Goal: Task Accomplishment & Management: Use online tool/utility

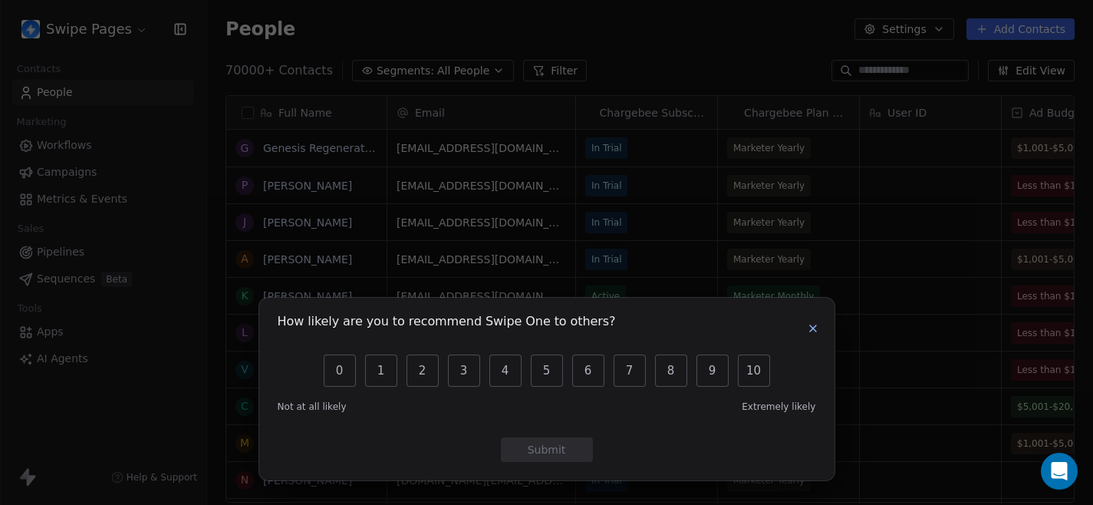
scroll to position [444, 886]
click at [808, 331] on icon "button" at bounding box center [813, 328] width 12 height 12
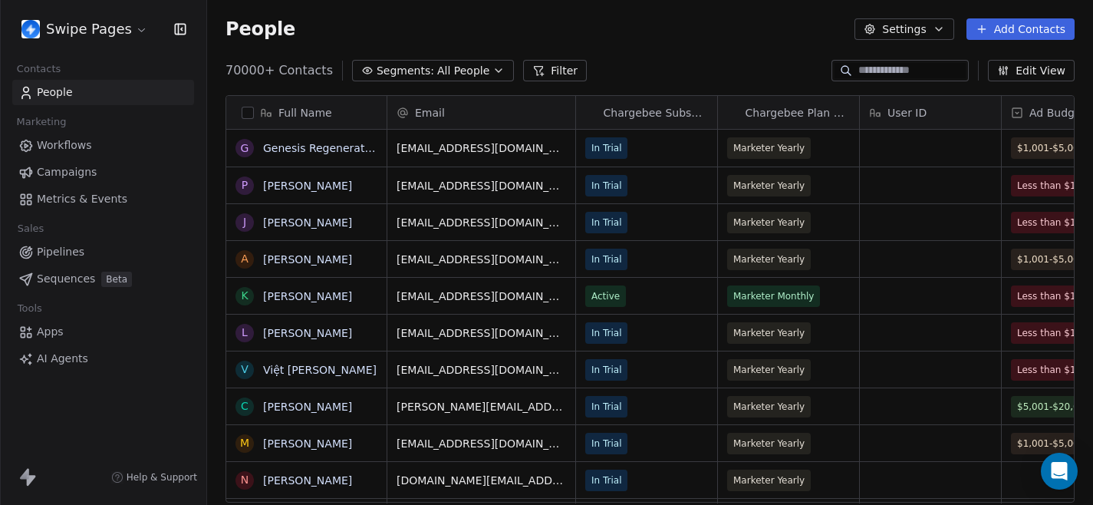
click at [69, 140] on span "Workflows" at bounding box center [64, 145] width 55 height 16
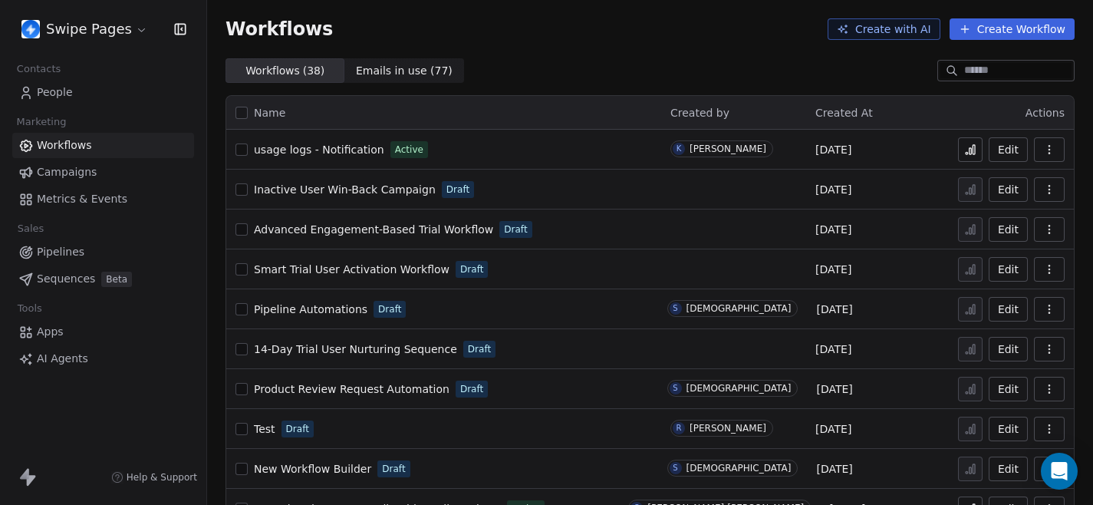
click at [466, 31] on div "Workflows Create with AI Create Workflow" at bounding box center [649, 28] width 849 height 21
click at [469, 53] on div "Workflows Create with AI Create Workflow" at bounding box center [650, 29] width 886 height 58
click at [618, 68] on div "Workflows ( 38 ) Workflows ( 38 ) Emails in use ( 77 ) Emails in use ( 77 )" at bounding box center [650, 70] width 886 height 25
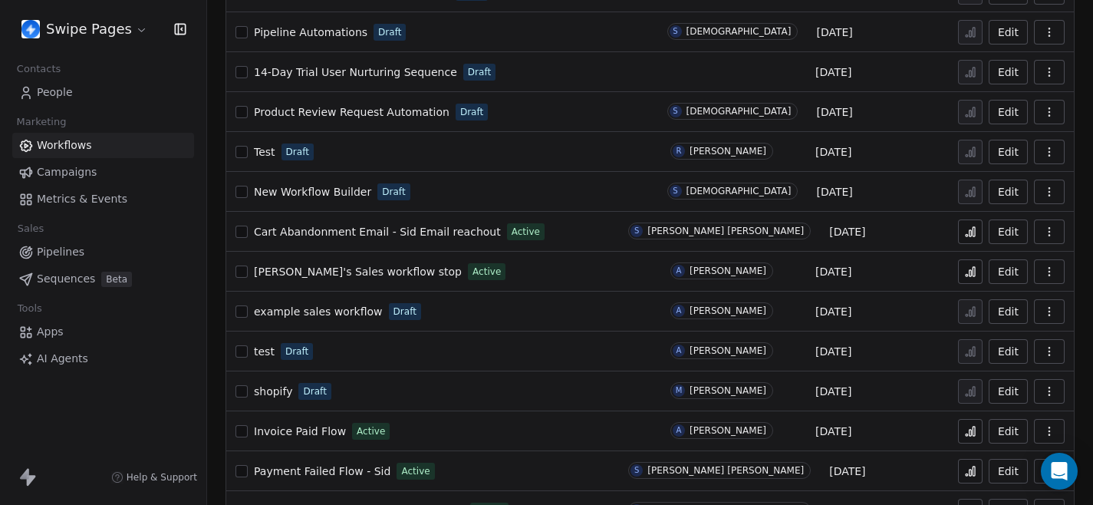
scroll to position [337, 0]
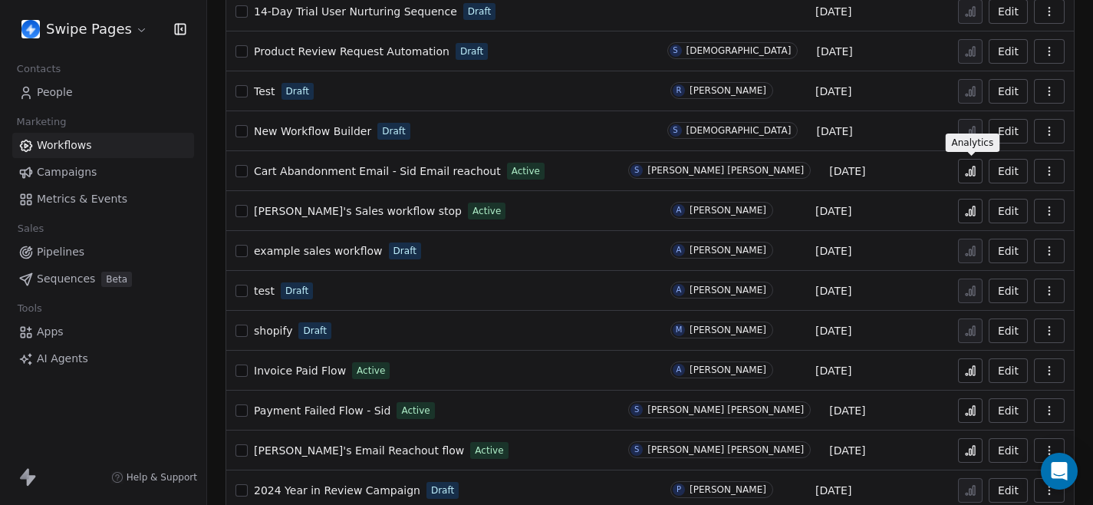
click at [972, 176] on icon at bounding box center [970, 171] width 12 height 12
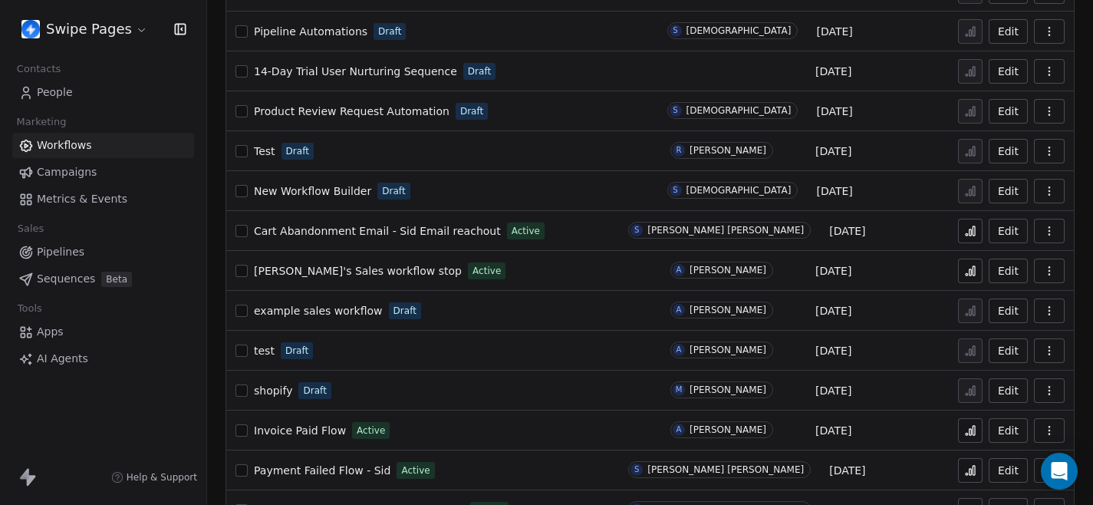
scroll to position [307, 0]
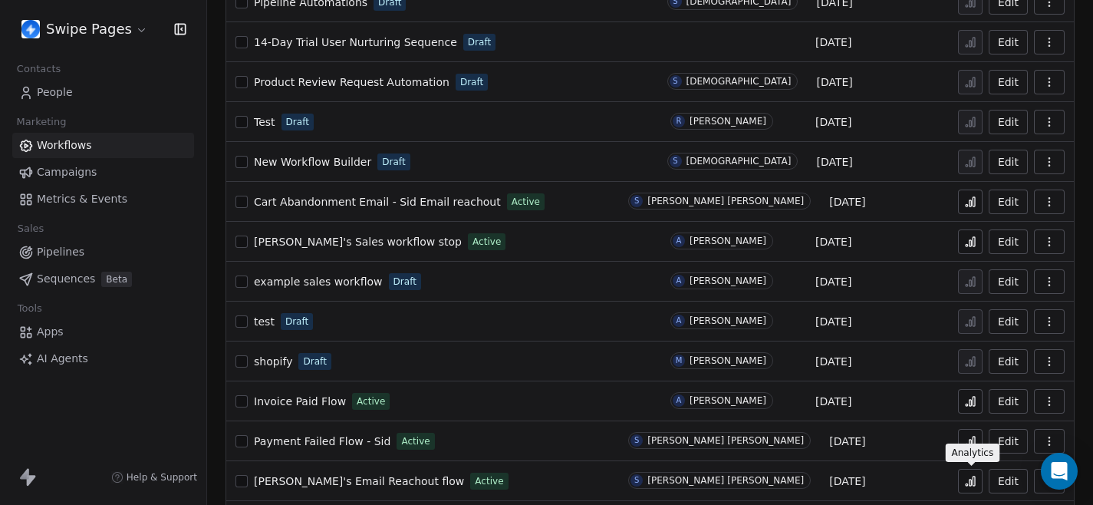
click at [965, 478] on icon at bounding box center [970, 481] width 12 height 12
